Goal: Find specific fact: Find contact information

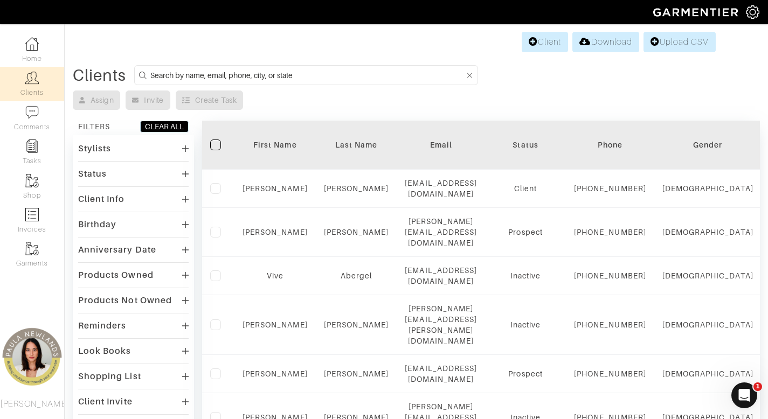
click at [233, 79] on input at bounding box center [307, 74] width 314 height 13
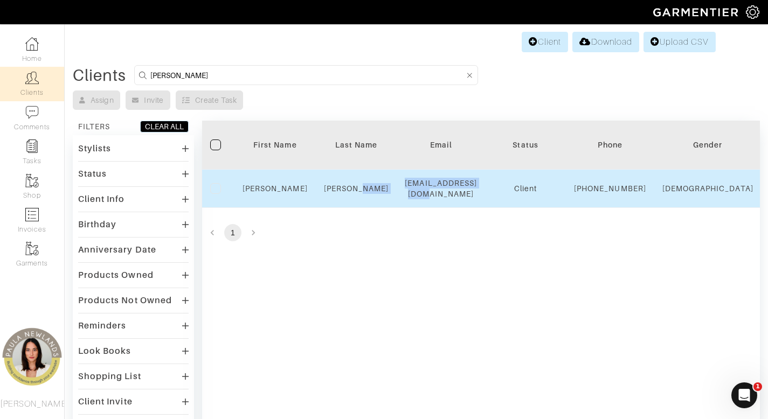
drag, startPoint x: 497, startPoint y: 192, endPoint x: 381, endPoint y: 201, distance: 116.8
copy tr "[EMAIL_ADDRESS][DOMAIN_NAME]"
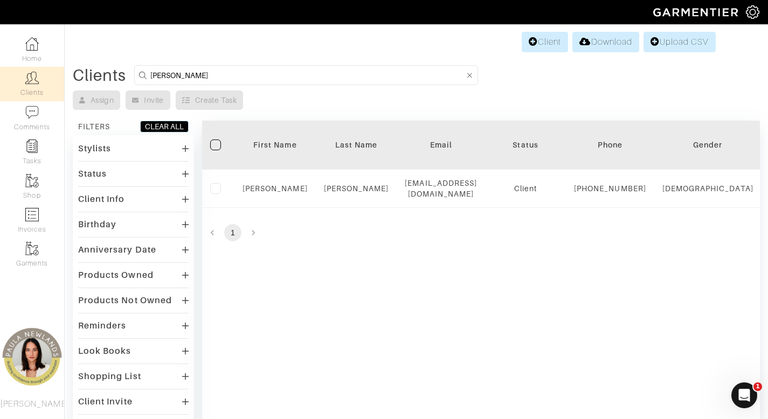
click at [251, 82] on form "[PERSON_NAME]" at bounding box center [306, 75] width 344 height 20
click at [251, 73] on input "[PERSON_NAME]" at bounding box center [307, 74] width 314 height 13
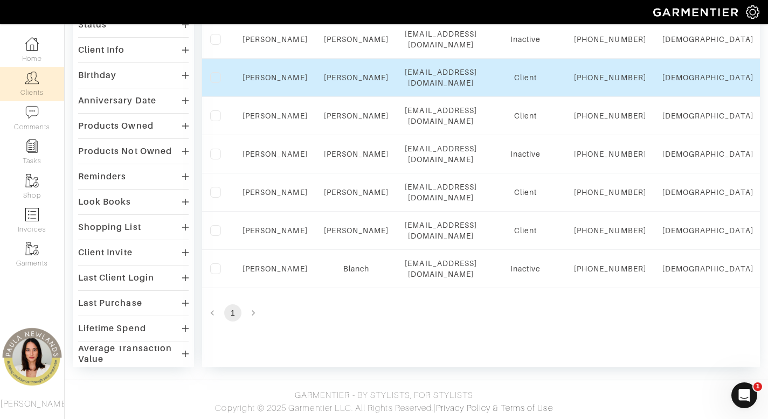
scroll to position [159, 0]
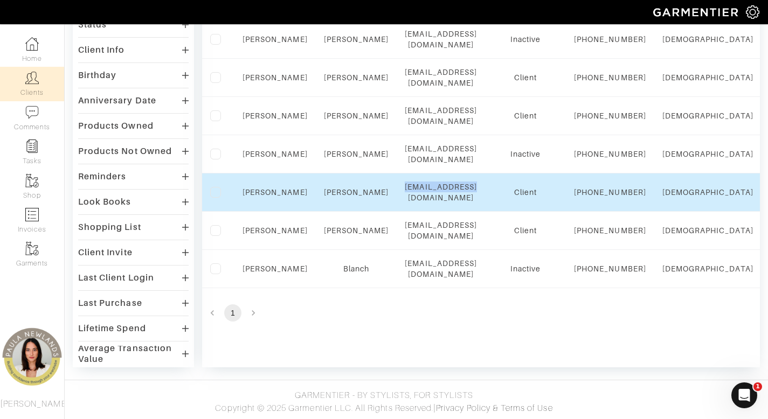
drag, startPoint x: 516, startPoint y: 231, endPoint x: 420, endPoint y: 232, distance: 96.0
click at [420, 212] on td "[EMAIL_ADDRESS][DOMAIN_NAME]" at bounding box center [441, 193] width 88 height 38
copy div "[EMAIL_ADDRESS][DOMAIN_NAME]"
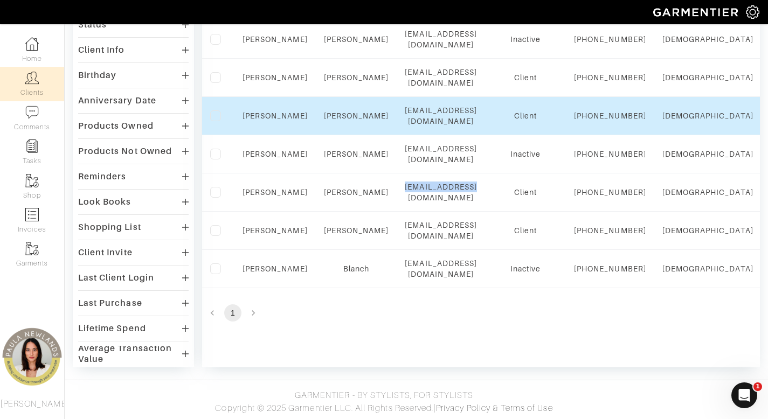
scroll to position [0, 0]
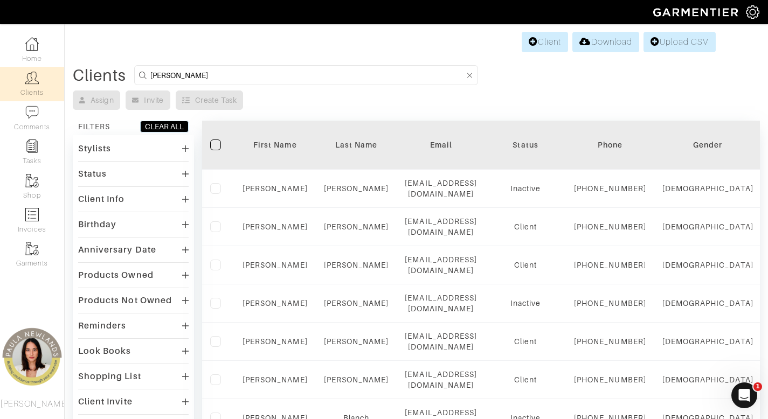
click at [364, 71] on input "[PERSON_NAME]" at bounding box center [307, 74] width 314 height 13
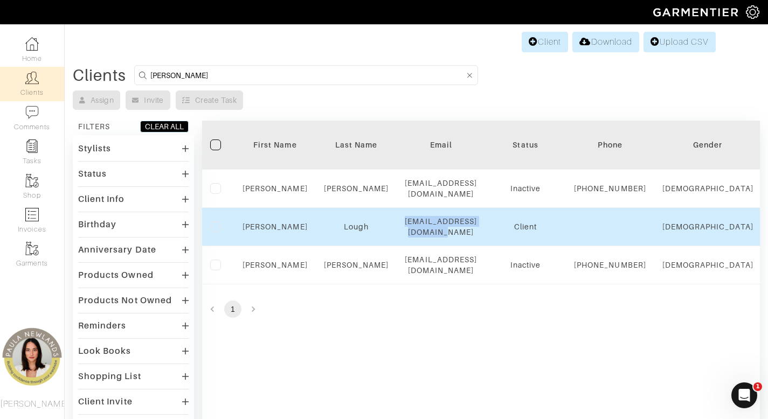
drag, startPoint x: 513, startPoint y: 236, endPoint x: 396, endPoint y: 232, distance: 116.5
click at [398, 233] on td "[EMAIL_ADDRESS][DOMAIN_NAME]" at bounding box center [441, 227] width 88 height 38
copy div "[EMAIL_ADDRESS][DOMAIN_NAME]"
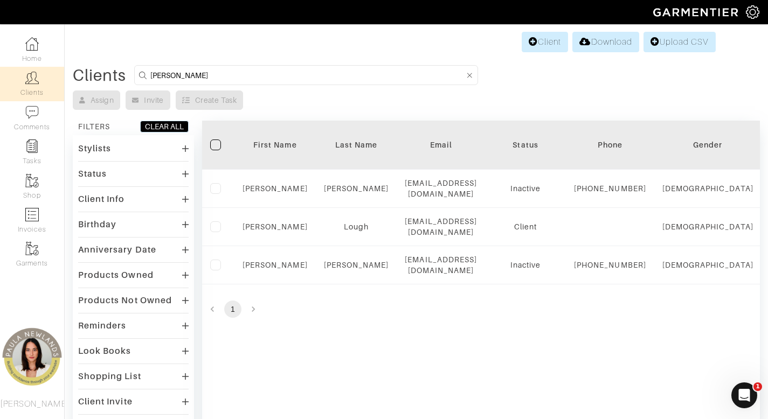
click at [273, 80] on input "[PERSON_NAME]" at bounding box center [307, 74] width 314 height 13
type input "melia"
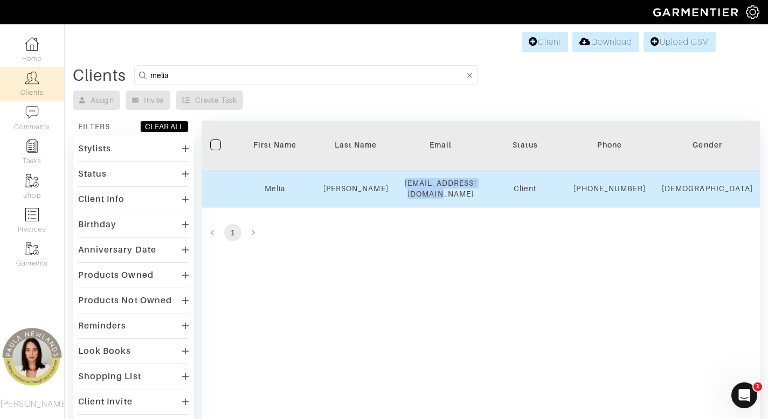
drag, startPoint x: 400, startPoint y: 191, endPoint x: 500, endPoint y: 191, distance: 99.7
click at [485, 191] on td "[EMAIL_ADDRESS][DOMAIN_NAME]" at bounding box center [441, 189] width 88 height 38
copy div "[EMAIL_ADDRESS][DOMAIN_NAME]"
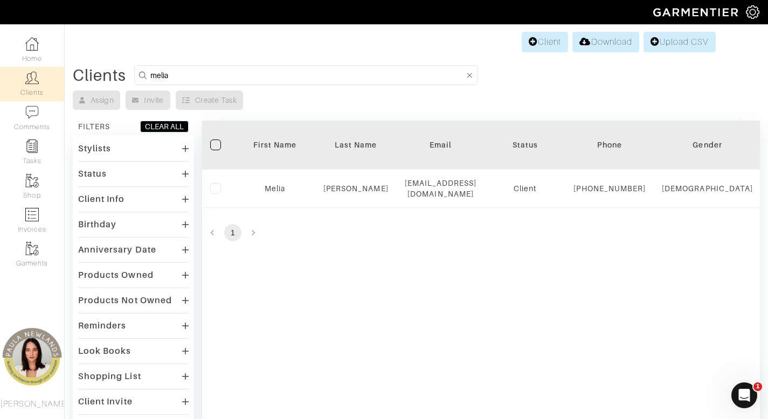
click at [140, 202] on div "Client Info" at bounding box center [133, 199] width 111 height 16
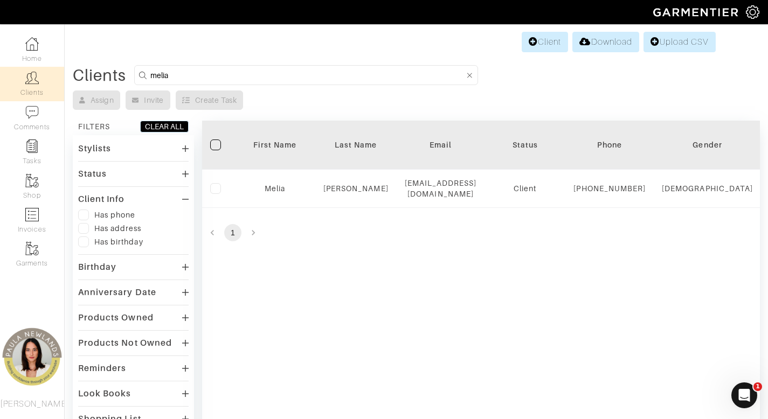
click at [261, 77] on input "melia" at bounding box center [307, 74] width 314 height 13
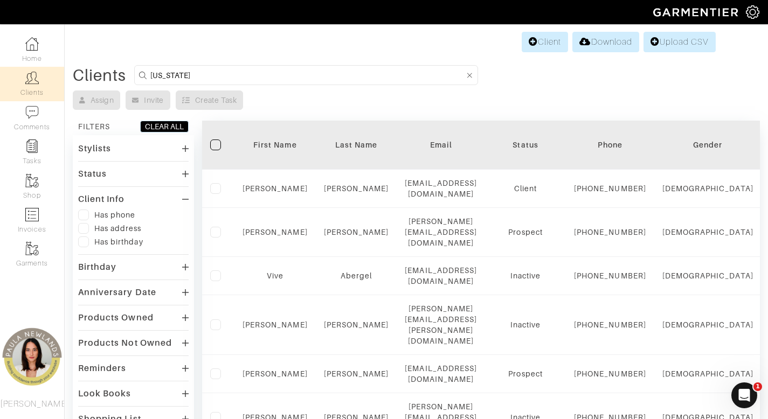
type input "[US_STATE]"
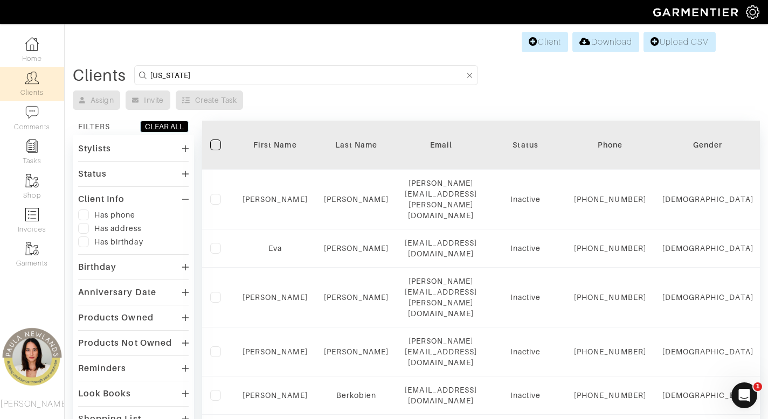
click at [101, 180] on div "Status" at bounding box center [133, 174] width 111 height 16
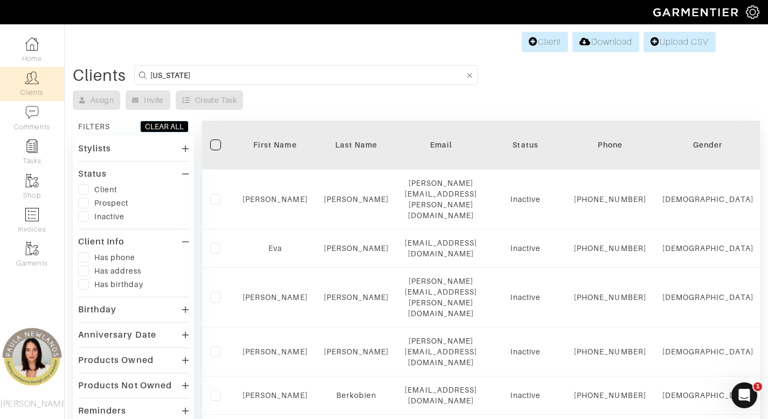
click at [100, 193] on div "Client" at bounding box center [105, 189] width 23 height 11
click at [82, 188] on label at bounding box center [83, 189] width 11 height 11
click at [0, 0] on input "checkbox" at bounding box center [0, 0] width 0 height 0
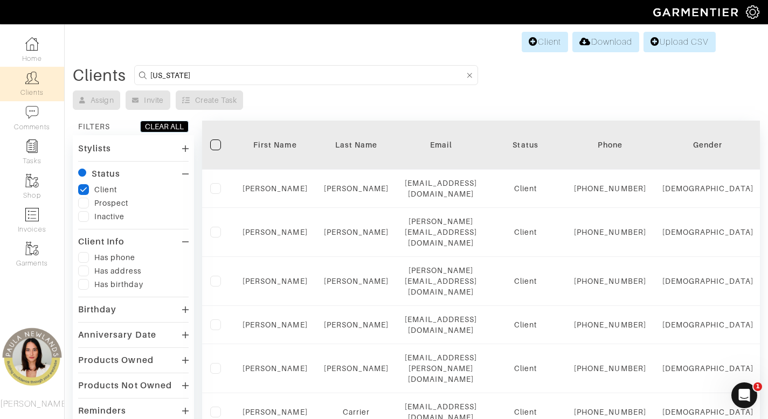
click at [84, 203] on label at bounding box center [83, 203] width 11 height 11
click at [0, 0] on input "checkbox" at bounding box center [0, 0] width 0 height 0
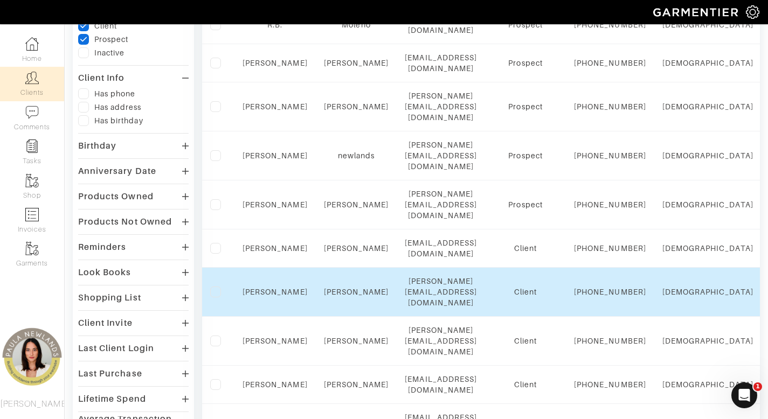
scroll to position [180, 0]
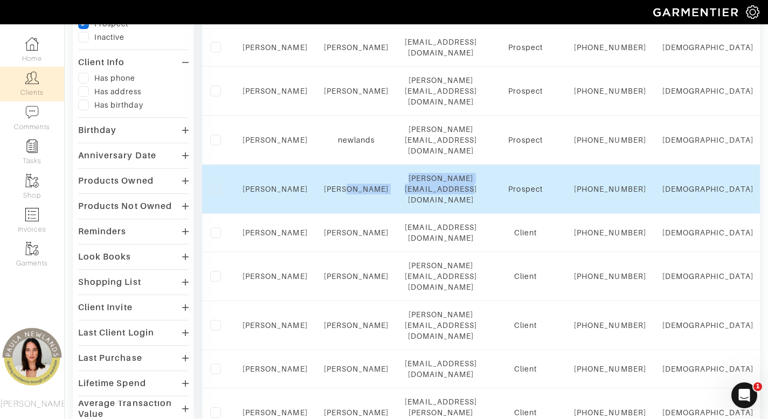
drag, startPoint x: 387, startPoint y: 205, endPoint x: 532, endPoint y: 225, distance: 146.9
copy tr "[PERSON_NAME][EMAIL_ADDRESS][DOMAIN_NAME]"
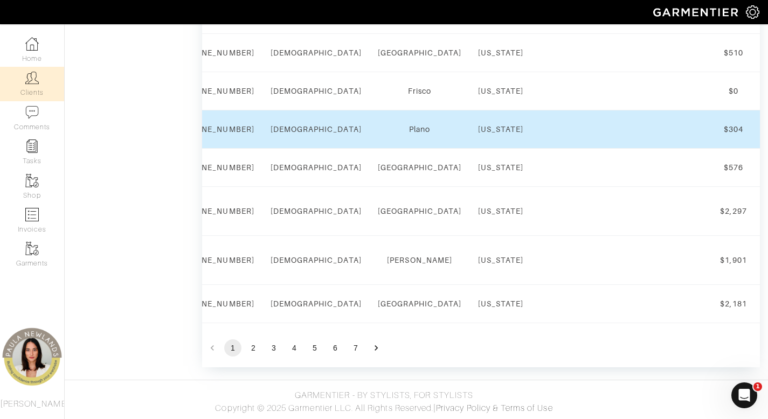
scroll to position [0, 0]
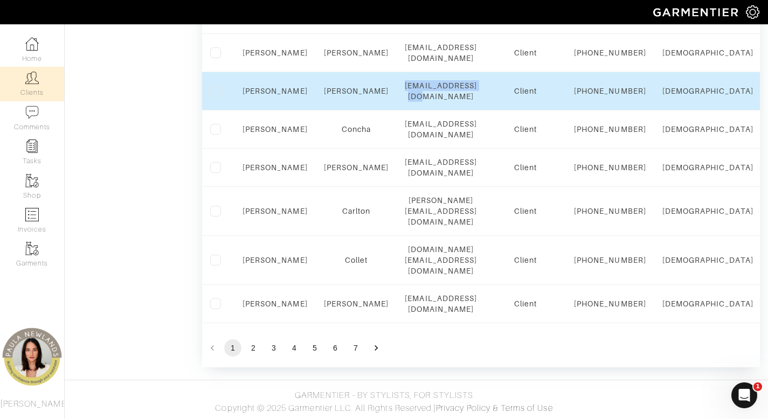
drag, startPoint x: 406, startPoint y: 178, endPoint x: 515, endPoint y: 178, distance: 108.9
click at [477, 102] on div "[EMAIL_ADDRESS][DOMAIN_NAME]" at bounding box center [441, 91] width 72 height 22
copy div "[EMAIL_ADDRESS][DOMAIN_NAME]"
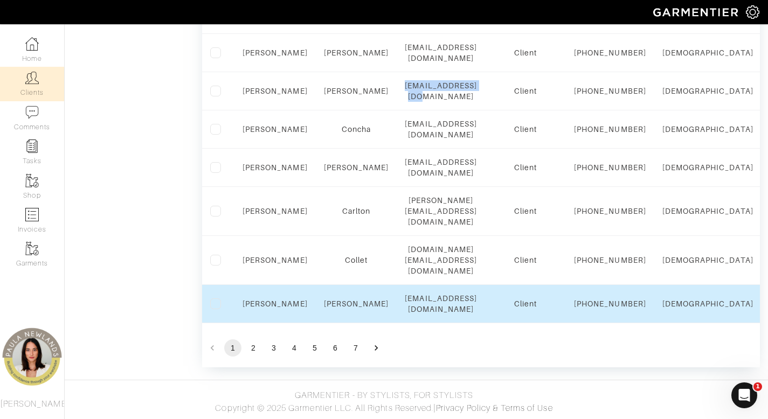
scroll to position [1036, 0]
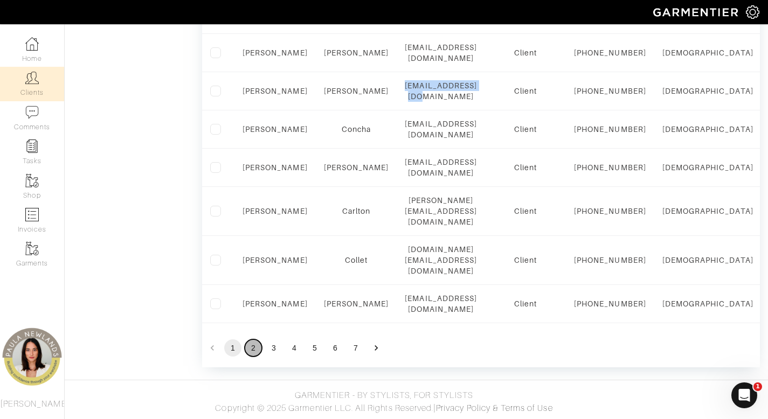
click at [256, 357] on button "2" at bounding box center [253, 348] width 17 height 17
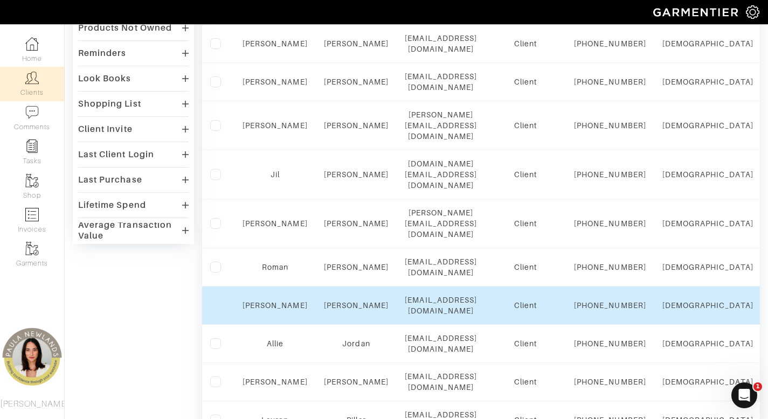
scroll to position [356, 0]
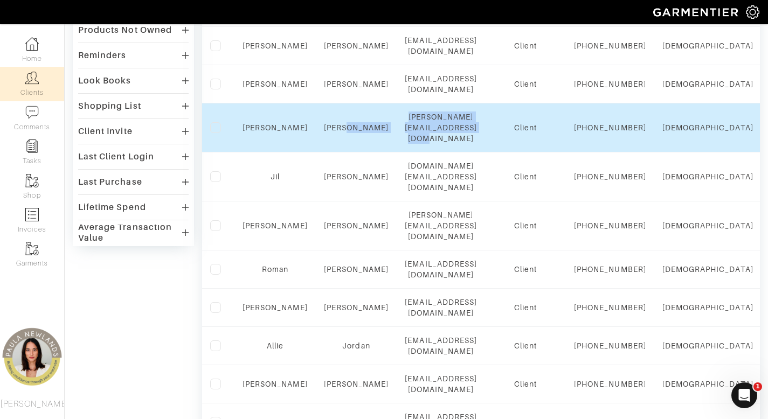
drag, startPoint x: 391, startPoint y: 184, endPoint x: 545, endPoint y: 178, distance: 153.7
copy tr "[PERSON_NAME][EMAIL_ADDRESS][DOMAIN_NAME]"
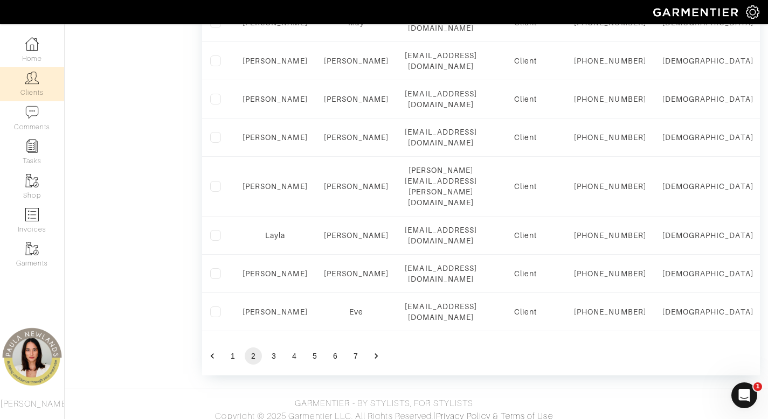
scroll to position [1081, 0]
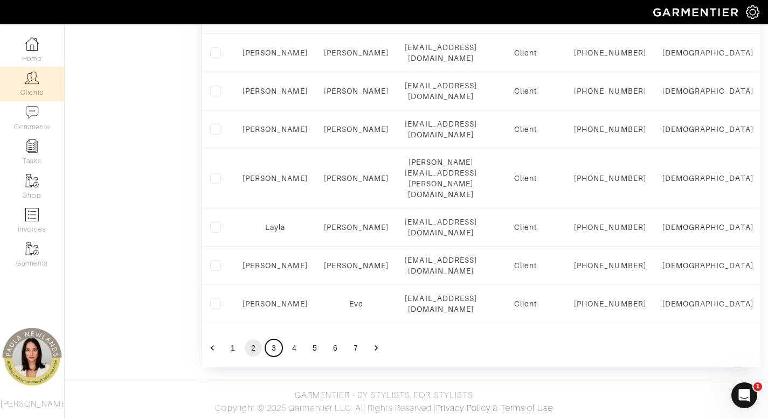
click at [276, 352] on button "3" at bounding box center [273, 348] width 17 height 17
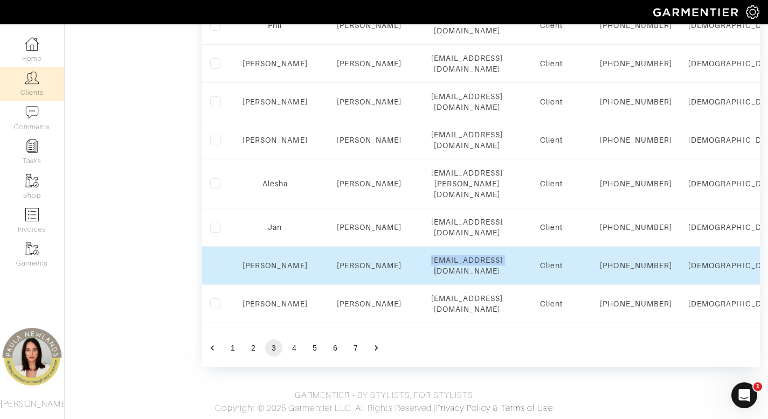
drag, startPoint x: 430, startPoint y: 243, endPoint x: 532, endPoint y: 244, distance: 101.9
click at [504, 255] on div "[EMAIL_ADDRESS][DOMAIN_NAME]" at bounding box center [467, 266] width 72 height 22
copy div "[EMAIL_ADDRESS][DOMAIN_NAME]"
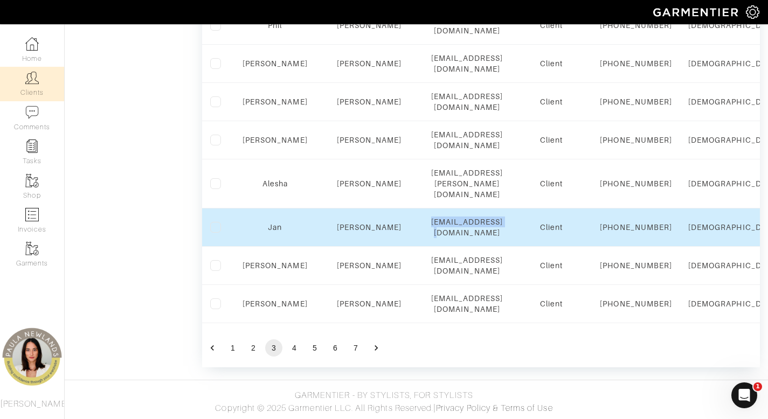
drag, startPoint x: 427, startPoint y: 187, endPoint x: 539, endPoint y: 195, distance: 111.9
click at [512, 209] on td "[EMAIL_ADDRESS][DOMAIN_NAME]" at bounding box center [467, 228] width 88 height 38
copy div "[EMAIL_ADDRESS][DOMAIN_NAME]"
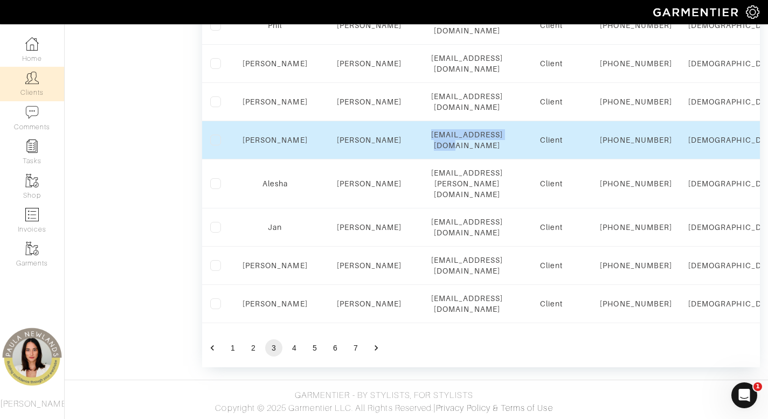
drag, startPoint x: 397, startPoint y: 242, endPoint x: 546, endPoint y: 244, distance: 148.8
click at [512, 160] on td "[EMAIL_ADDRESS][DOMAIN_NAME]" at bounding box center [467, 140] width 88 height 38
copy div "[EMAIL_ADDRESS][DOMAIN_NAME]"
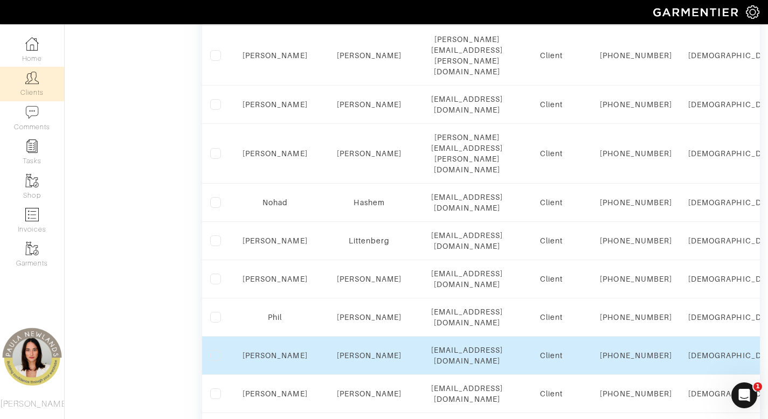
scroll to position [607, 0]
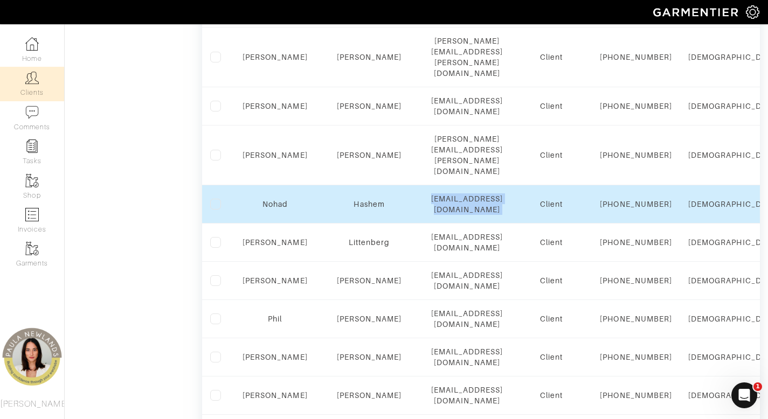
drag, startPoint x: 397, startPoint y: 273, endPoint x: 568, endPoint y: 278, distance: 171.0
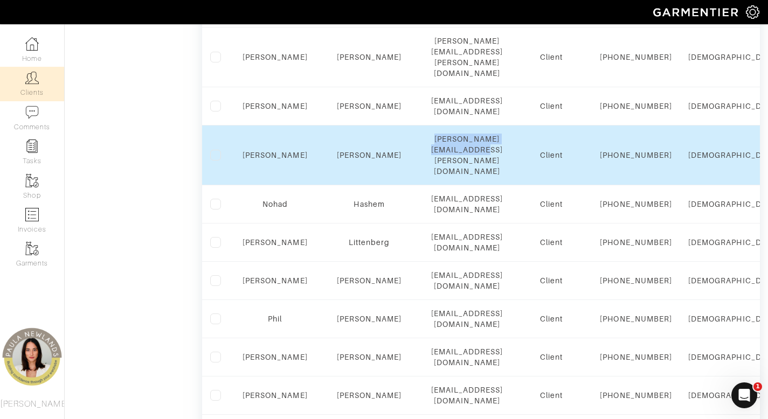
drag, startPoint x: 410, startPoint y: 224, endPoint x: 540, endPoint y: 221, distance: 130.0
click at [512, 185] on td "[PERSON_NAME][EMAIL_ADDRESS][PERSON_NAME][DOMAIN_NAME]" at bounding box center [467, 156] width 88 height 60
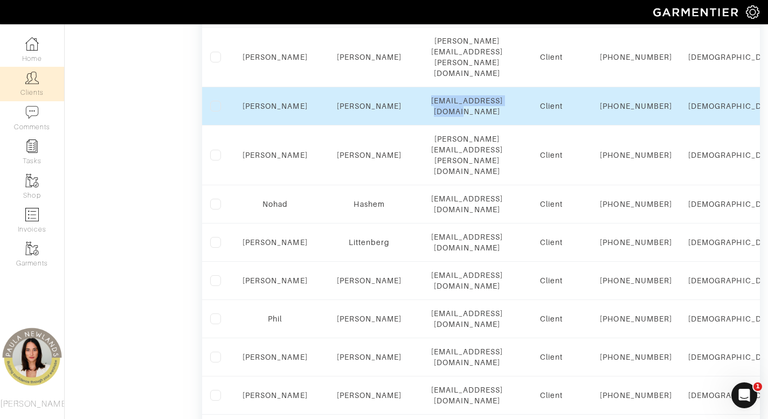
drag, startPoint x: 405, startPoint y: 175, endPoint x: 536, endPoint y: 176, distance: 131.0
click at [504, 117] on div "[EMAIL_ADDRESS][DOMAIN_NAME]" at bounding box center [467, 106] width 72 height 22
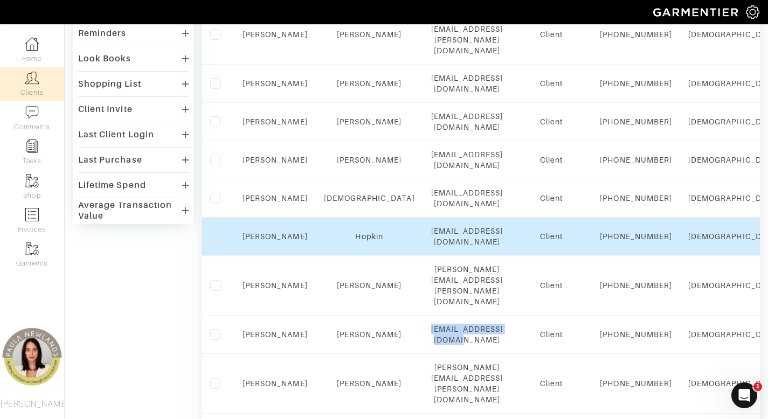
scroll to position [358, 0]
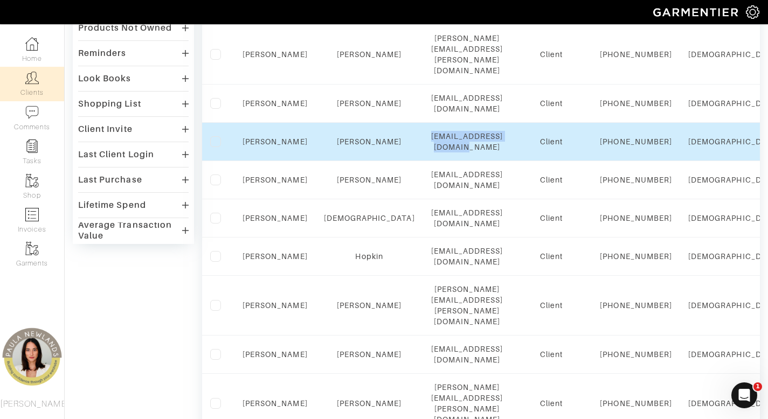
drag, startPoint x: 405, startPoint y: 173, endPoint x: 545, endPoint y: 172, distance: 139.1
click at [512, 161] on td "[EMAIL_ADDRESS][DOMAIN_NAME]" at bounding box center [467, 142] width 88 height 38
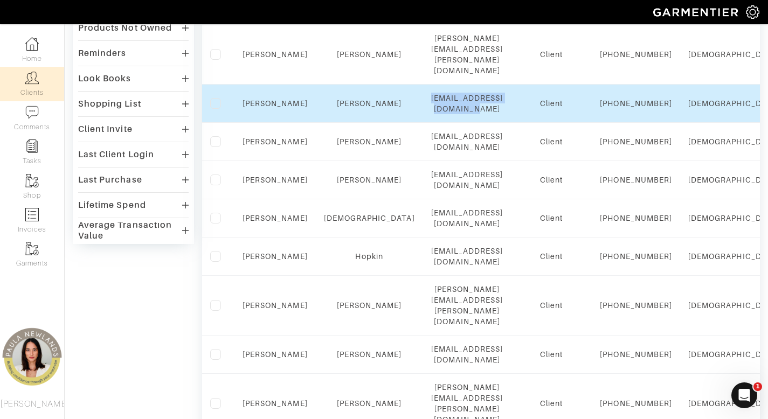
drag, startPoint x: 401, startPoint y: 137, endPoint x: 507, endPoint y: 120, distance: 107.7
click at [507, 120] on td "[EMAIL_ADDRESS][DOMAIN_NAME]" at bounding box center [467, 104] width 88 height 38
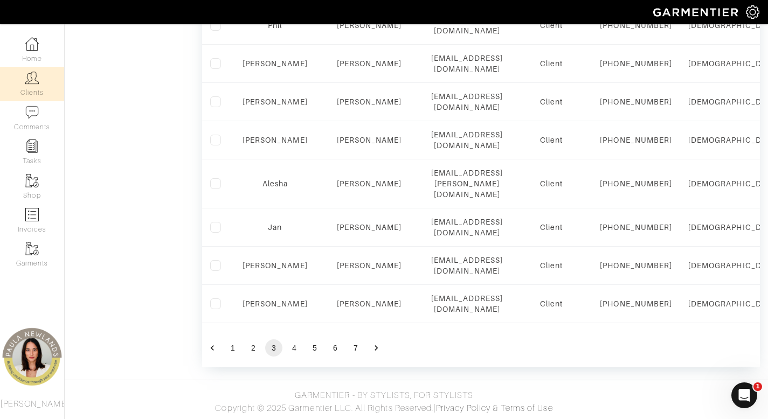
scroll to position [1081, 0]
click at [294, 344] on button "4" at bounding box center [294, 348] width 17 height 17
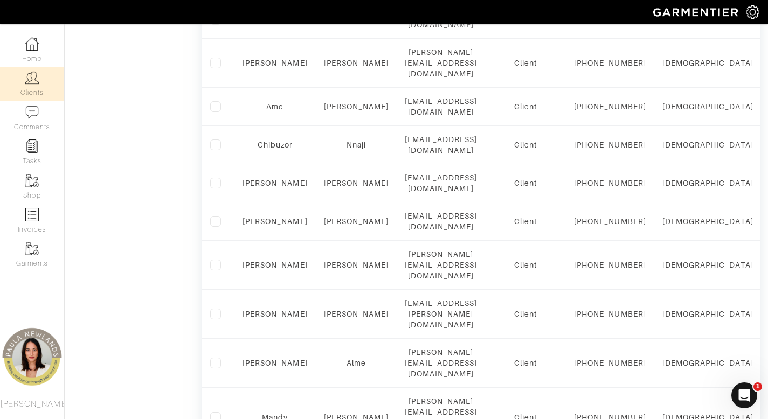
scroll to position [632, 0]
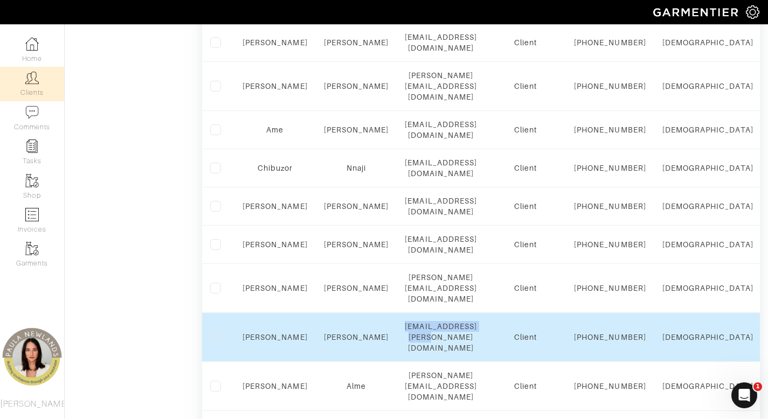
drag, startPoint x: 410, startPoint y: 238, endPoint x: 536, endPoint y: 239, distance: 126.7
click at [477, 321] on div "[EMAIL_ADDRESS][PERSON_NAME][DOMAIN_NAME]" at bounding box center [441, 337] width 72 height 32
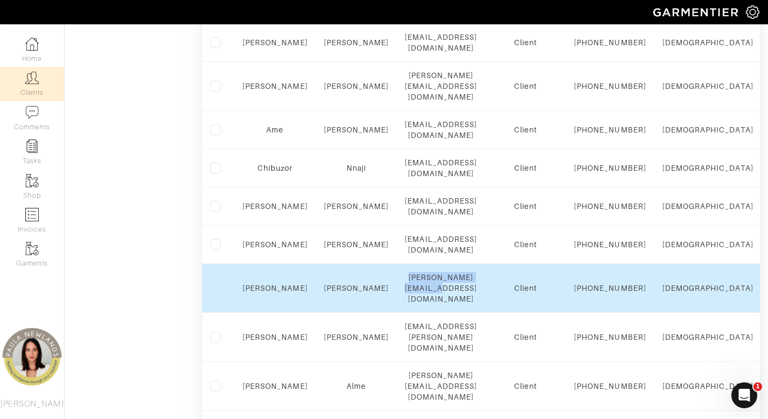
drag, startPoint x: 414, startPoint y: 208, endPoint x: 420, endPoint y: 204, distance: 7.5
click at [420, 264] on td "[PERSON_NAME][EMAIL_ADDRESS][DOMAIN_NAME]" at bounding box center [441, 288] width 88 height 49
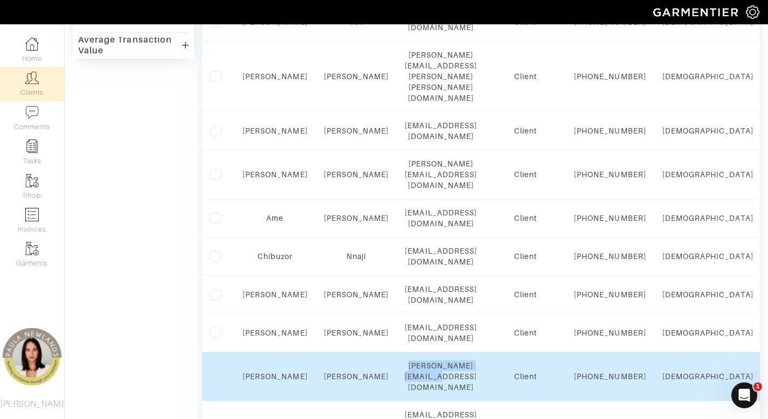
scroll to position [543, 0]
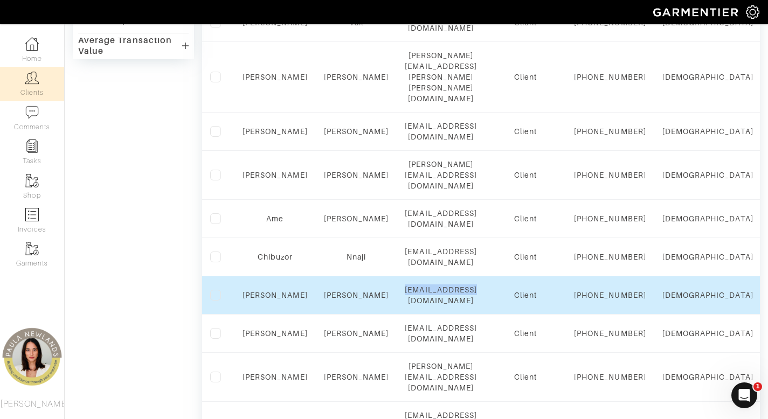
drag, startPoint x: 414, startPoint y: 215, endPoint x: 532, endPoint y: 211, distance: 118.1
click at [477, 285] on div "[EMAIL_ADDRESS][DOMAIN_NAME]" at bounding box center [441, 296] width 72 height 22
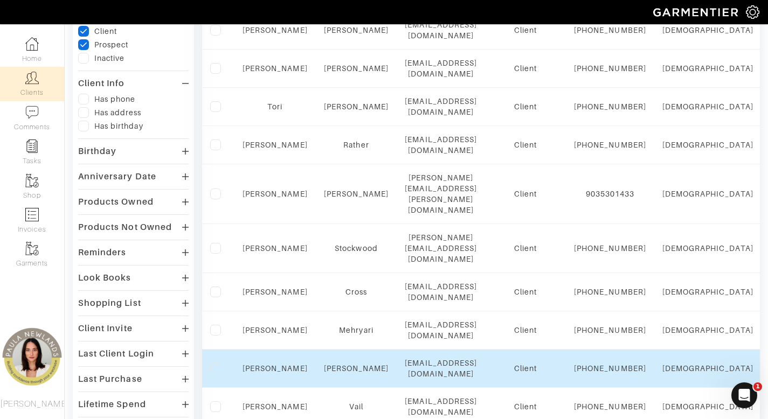
scroll to position [147, 0]
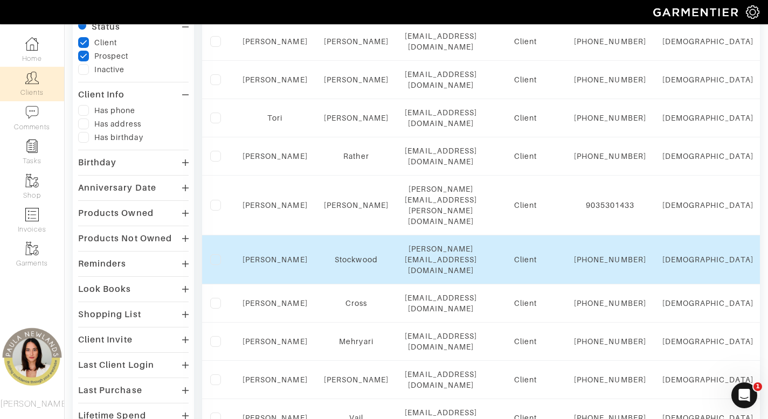
click at [409, 237] on td "[PERSON_NAME][EMAIL_ADDRESS][DOMAIN_NAME]" at bounding box center [441, 260] width 88 height 49
drag, startPoint x: 407, startPoint y: 231, endPoint x: 577, endPoint y: 233, distance: 170.4
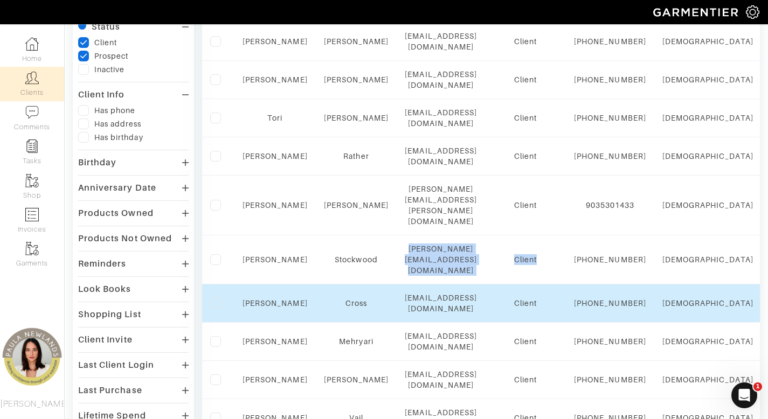
drag, startPoint x: 529, startPoint y: 243, endPoint x: 338, endPoint y: 249, distance: 191.0
click at [485, 245] on td "[PERSON_NAME][EMAIL_ADDRESS][DOMAIN_NAME]" at bounding box center [441, 260] width 88 height 49
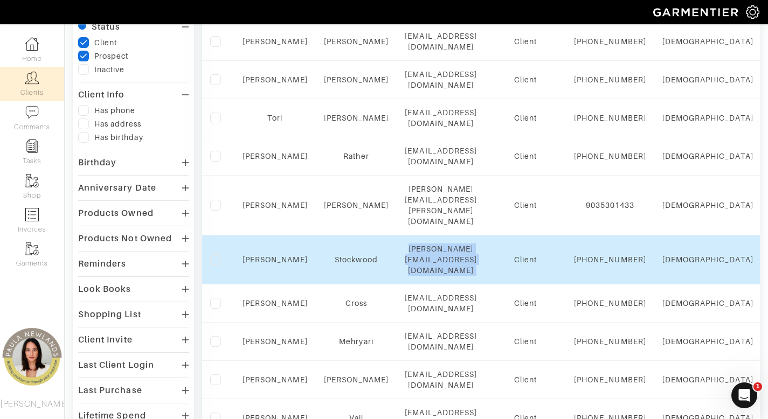
drag, startPoint x: 394, startPoint y: 227, endPoint x: 557, endPoint y: 232, distance: 162.9
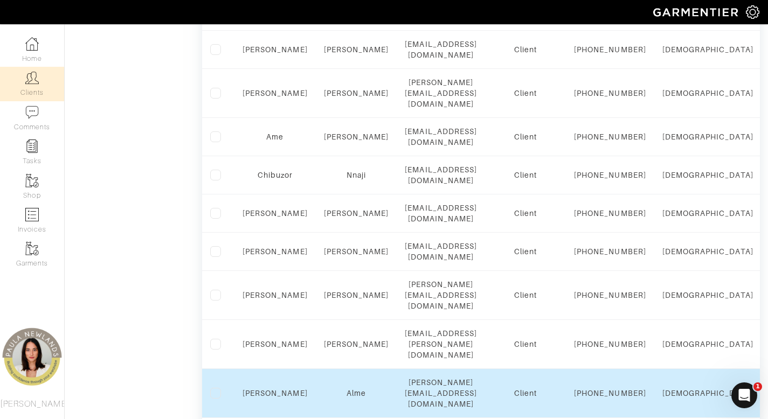
scroll to position [806, 0]
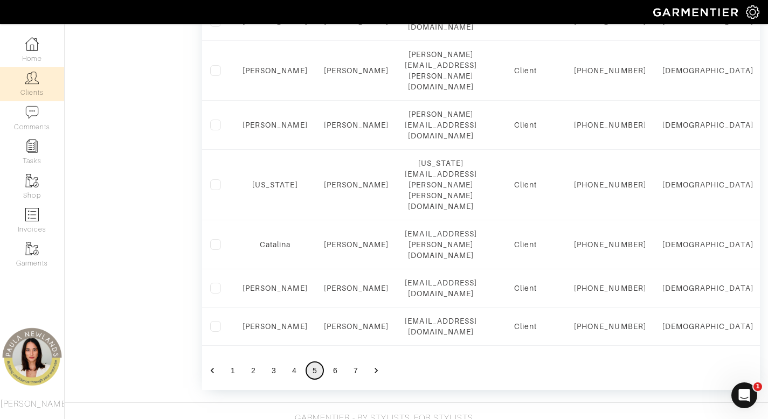
scroll to position [934, 0]
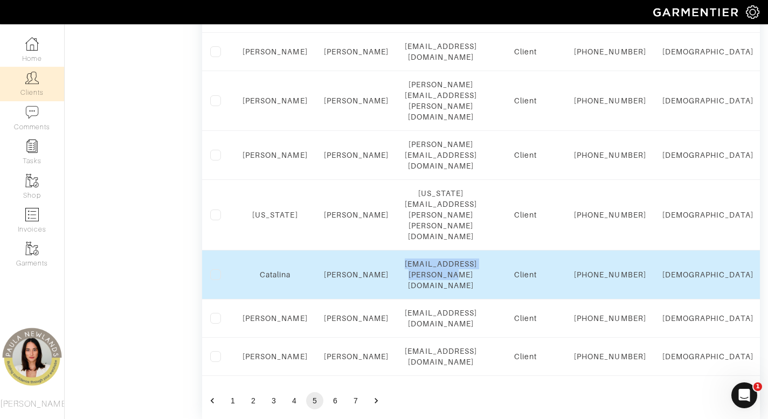
drag, startPoint x: 403, startPoint y: 333, endPoint x: 534, endPoint y: 341, distance: 131.2
click at [485, 300] on td "[EMAIL_ADDRESS][PERSON_NAME][DOMAIN_NAME]" at bounding box center [441, 275] width 88 height 49
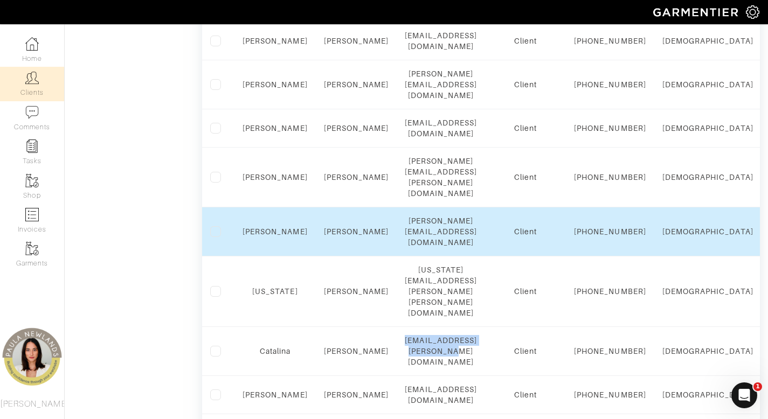
scroll to position [855, 0]
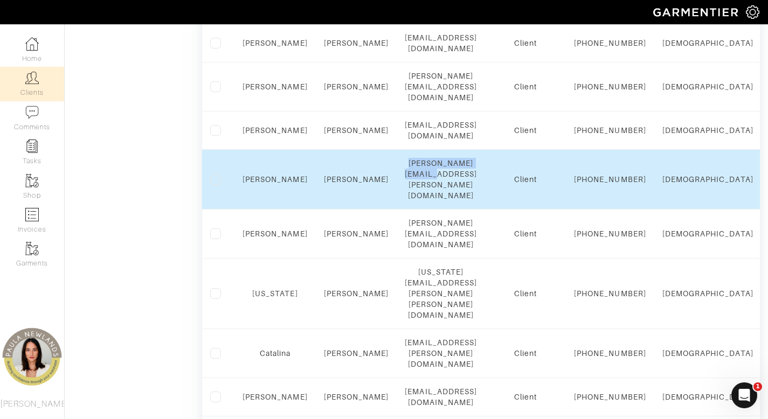
drag, startPoint x: 405, startPoint y: 272, endPoint x: 527, endPoint y: 273, distance: 121.8
click at [477, 201] on div "[PERSON_NAME][EMAIL_ADDRESS][PERSON_NAME][DOMAIN_NAME]" at bounding box center [441, 179] width 72 height 43
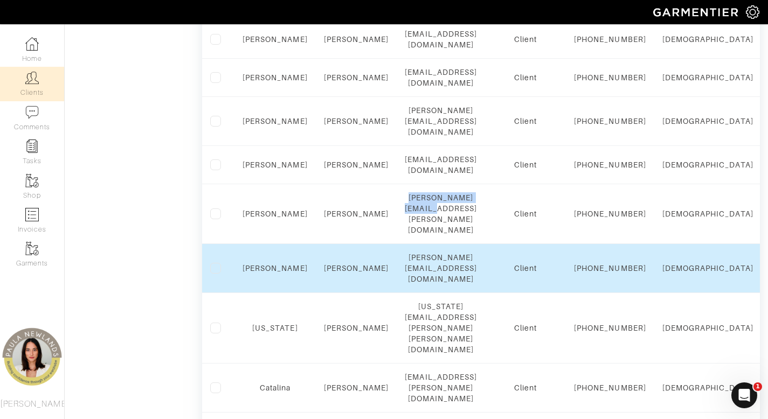
scroll to position [801, 0]
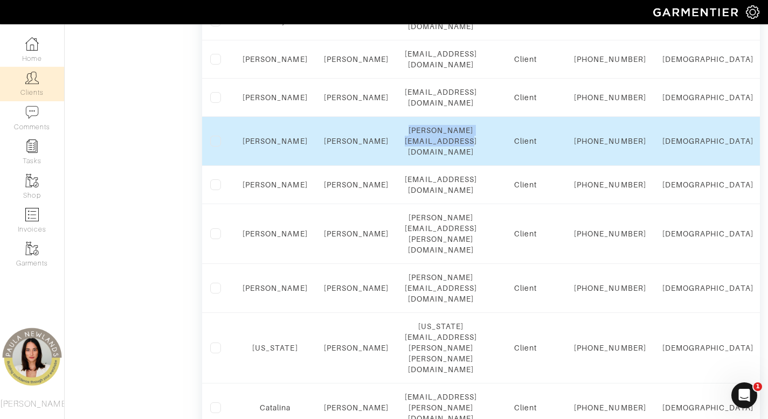
drag, startPoint x: 402, startPoint y: 233, endPoint x: 406, endPoint y: 229, distance: 6.1
click at [406, 166] on td "[PERSON_NAME][EMAIL_ADDRESS][DOMAIN_NAME]" at bounding box center [441, 141] width 88 height 49
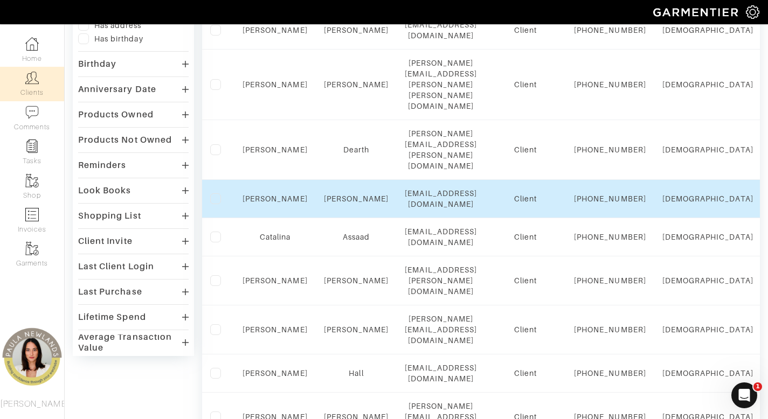
scroll to position [245, 0]
drag, startPoint x: 457, startPoint y: 195, endPoint x: 504, endPoint y: 195, distance: 46.4
click at [485, 195] on td "[EMAIL_ADDRESS][DOMAIN_NAME]" at bounding box center [441, 200] width 88 height 38
drag, startPoint x: 556, startPoint y: 188, endPoint x: 404, endPoint y: 190, distance: 152.0
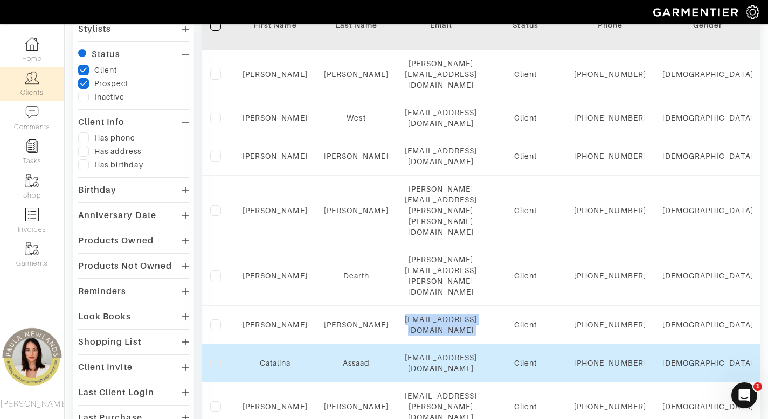
scroll to position [97, 0]
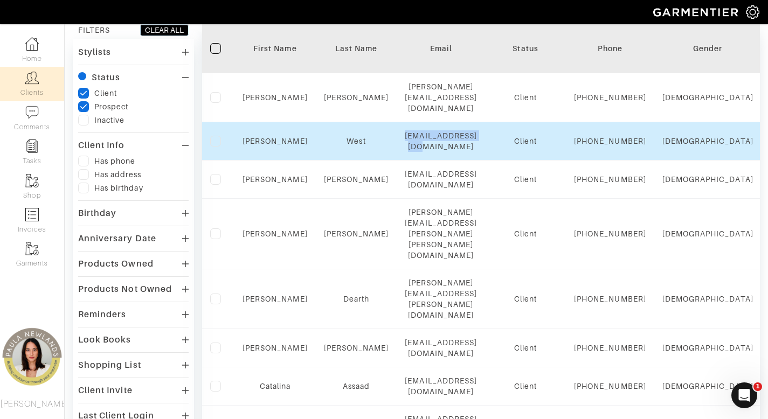
drag, startPoint x: 424, startPoint y: 146, endPoint x: 531, endPoint y: 148, distance: 106.8
click at [477, 148] on div "[EMAIL_ADDRESS][DOMAIN_NAME]" at bounding box center [441, 141] width 72 height 22
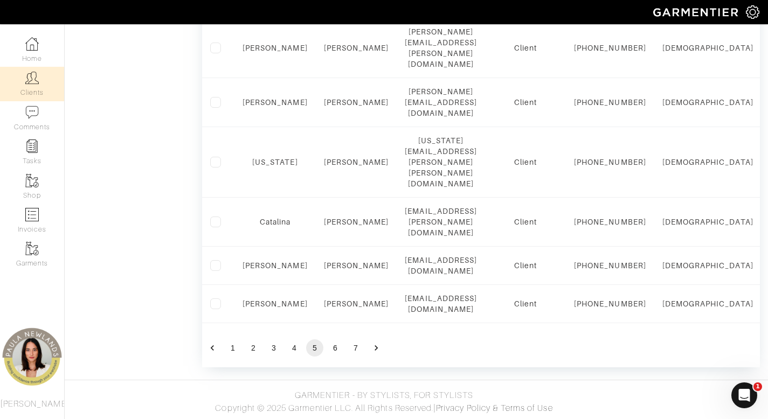
scroll to position [1081, 0]
click at [332, 347] on button "6" at bounding box center [335, 348] width 17 height 17
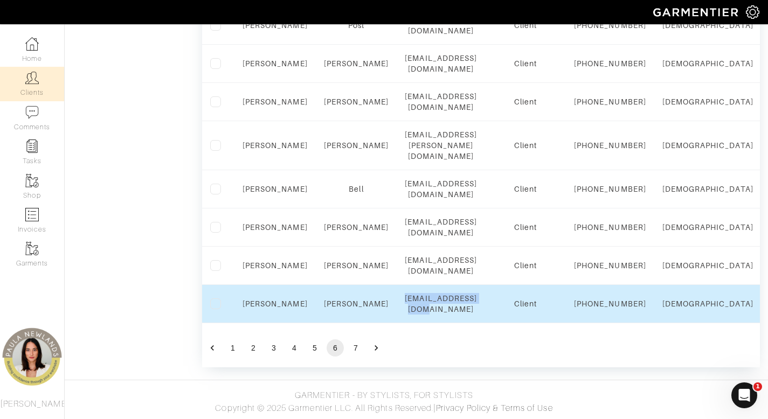
drag, startPoint x: 416, startPoint y: 294, endPoint x: 512, endPoint y: 293, distance: 96.0
click at [477, 293] on div "[EMAIL_ADDRESS][DOMAIN_NAME]" at bounding box center [441, 304] width 72 height 22
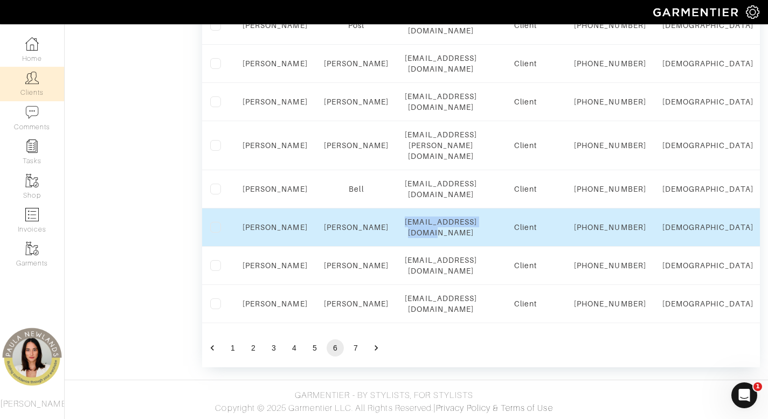
drag, startPoint x: 405, startPoint y: 195, endPoint x: 529, endPoint y: 194, distance: 123.5
click at [485, 209] on td "[EMAIL_ADDRESS][DOMAIN_NAME]" at bounding box center [441, 228] width 88 height 38
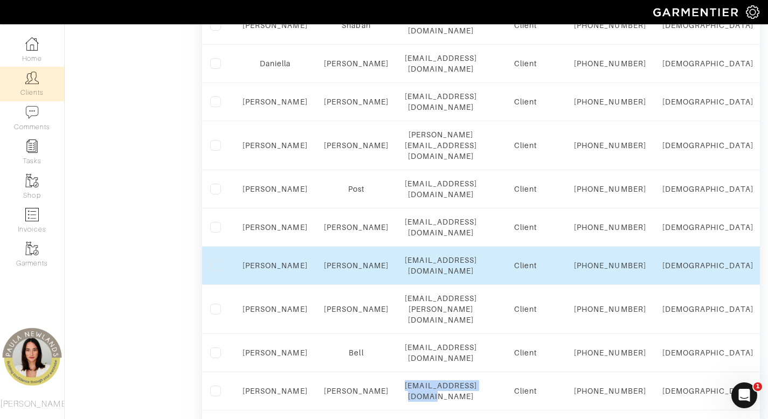
scroll to position [728, 0]
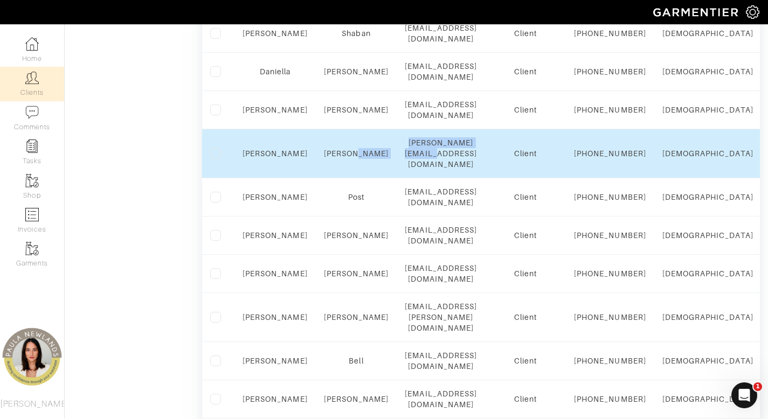
drag, startPoint x: 392, startPoint y: 252, endPoint x: 527, endPoint y: 251, distance: 134.8
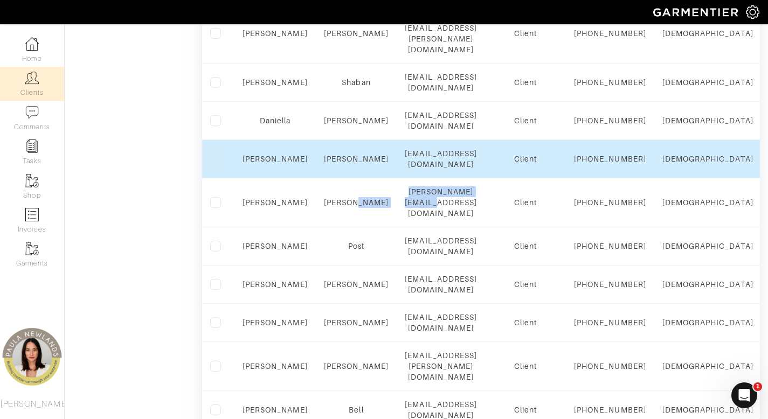
scroll to position [679, 0]
drag, startPoint x: 404, startPoint y: 252, endPoint x: 538, endPoint y: 252, distance: 133.7
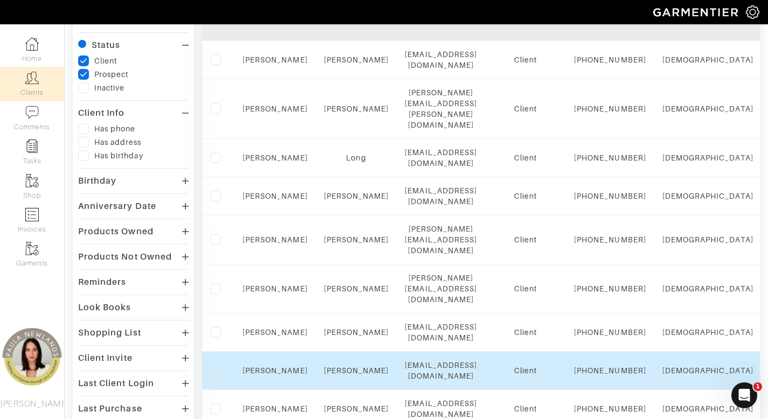
scroll to position [59, 0]
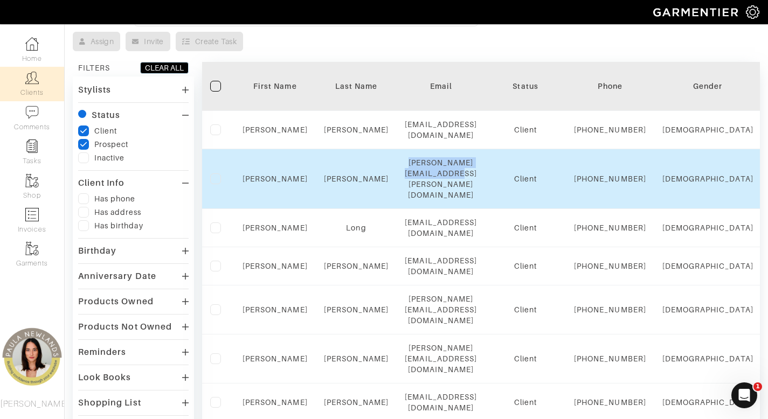
drag, startPoint x: 397, startPoint y: 181, endPoint x: 488, endPoint y: 194, distance: 91.6
click at [485, 194] on td "[PERSON_NAME][EMAIL_ADDRESS][PERSON_NAME][DOMAIN_NAME]" at bounding box center [441, 179] width 88 height 60
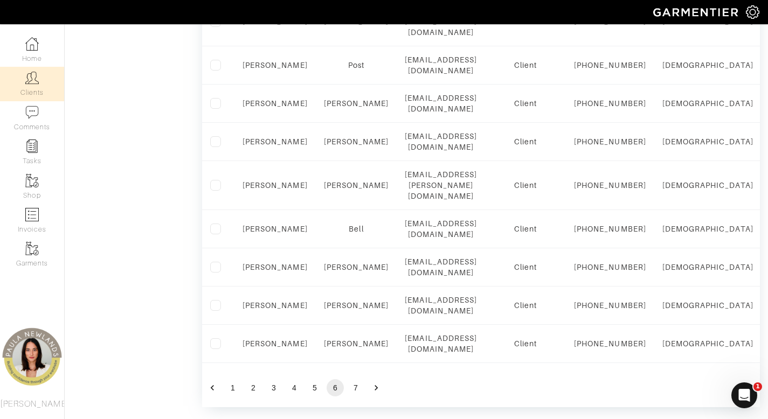
scroll to position [1081, 0]
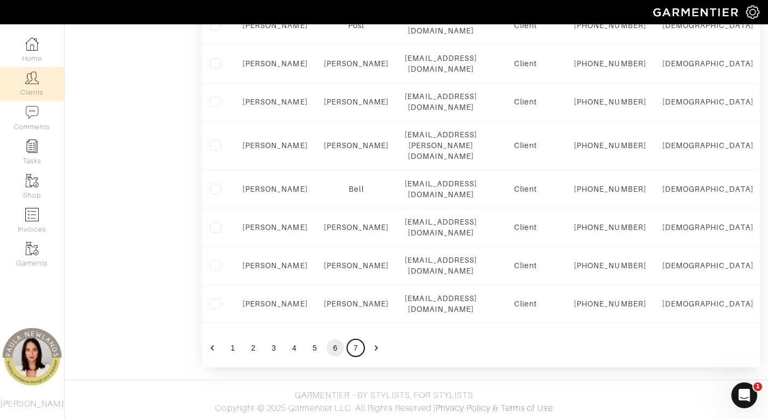
click at [351, 346] on button "7" at bounding box center [355, 348] width 17 height 17
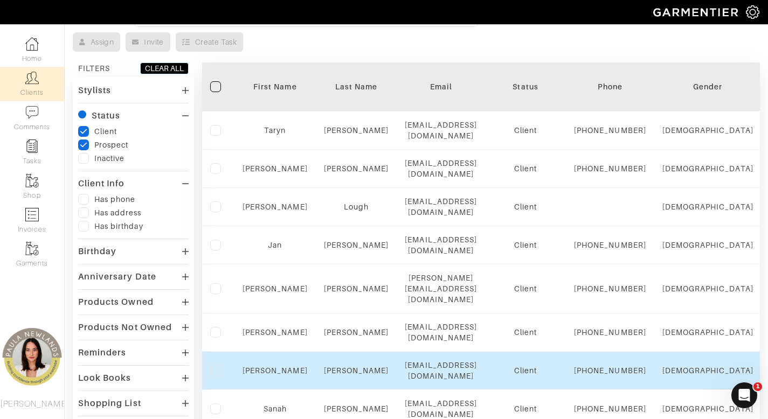
scroll to position [25, 0]
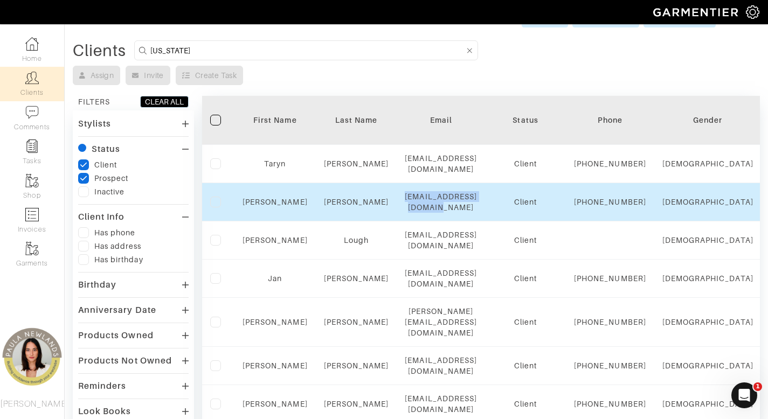
drag, startPoint x: 399, startPoint y: 219, endPoint x: 514, endPoint y: 219, distance: 114.8
click at [485, 219] on td "[EMAIL_ADDRESS][DOMAIN_NAME]" at bounding box center [441, 202] width 88 height 38
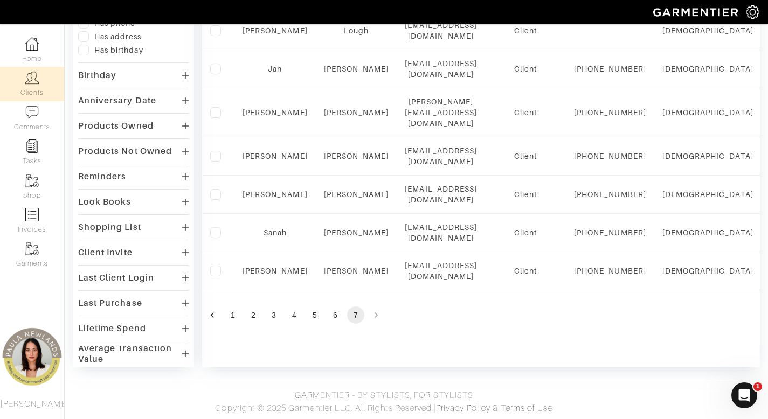
scroll to position [280, 0]
